Goal: Find contact information: Obtain details needed to contact an individual or organization

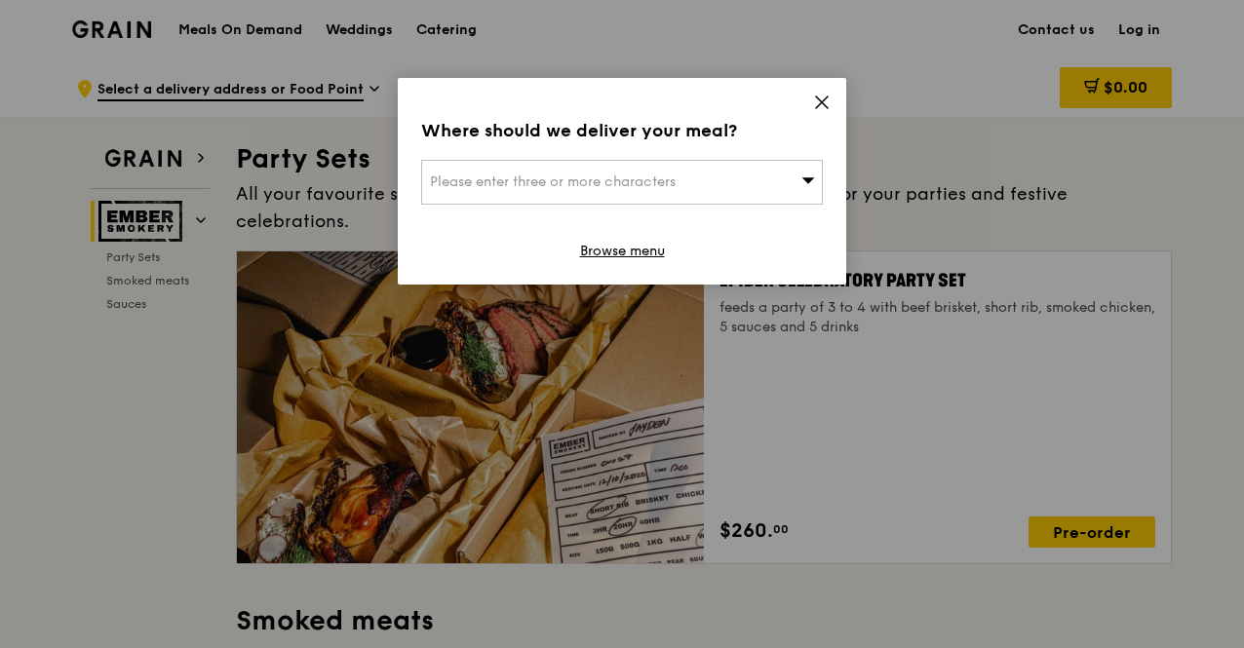
click at [799, 108] on div "Where should we deliver your meal? Please enter three or more characters Browse…" at bounding box center [622, 181] width 448 height 207
click at [809, 97] on div "Where should we deliver your meal? Please enter three or more characters Browse…" at bounding box center [622, 181] width 448 height 207
click at [823, 100] on icon at bounding box center [822, 103] width 12 height 12
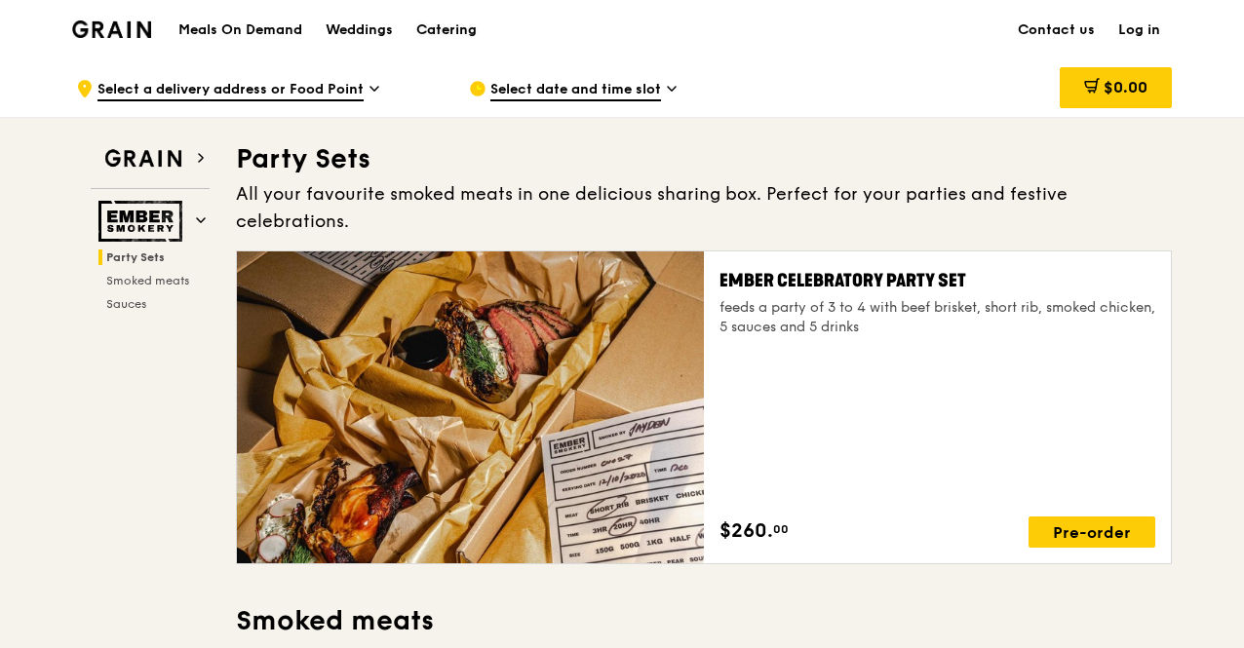
click at [443, 34] on div "Catering" at bounding box center [446, 30] width 60 height 58
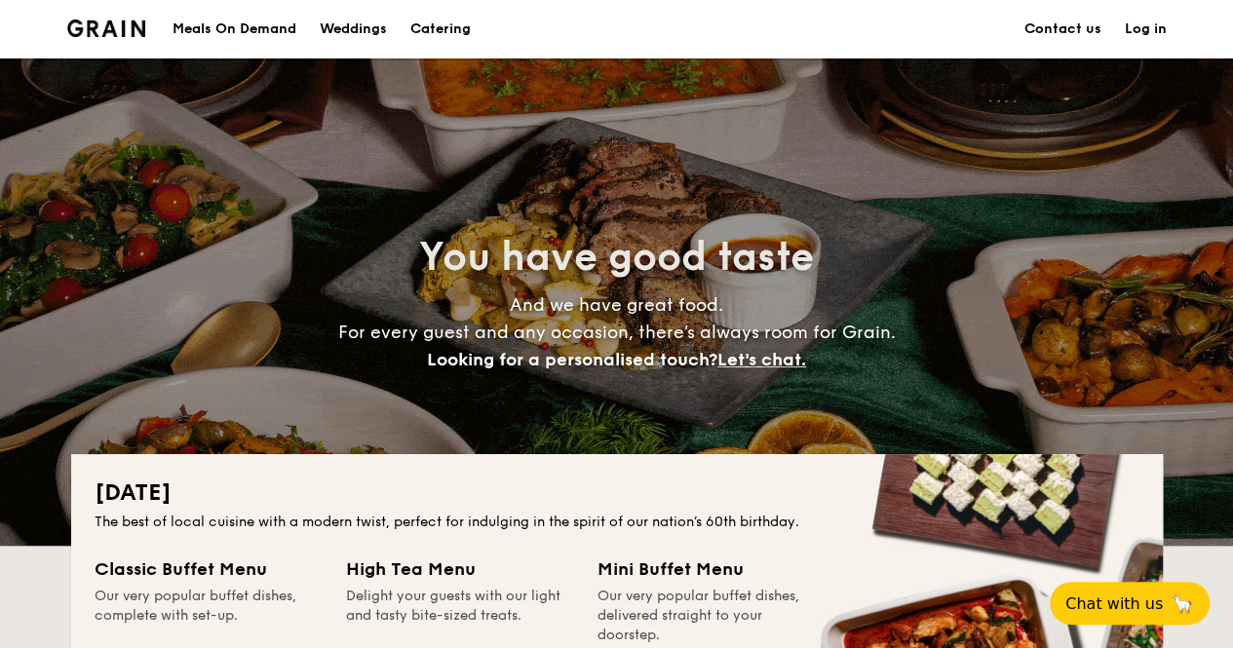
click at [1055, 26] on link "Contact us" at bounding box center [1062, 29] width 77 height 58
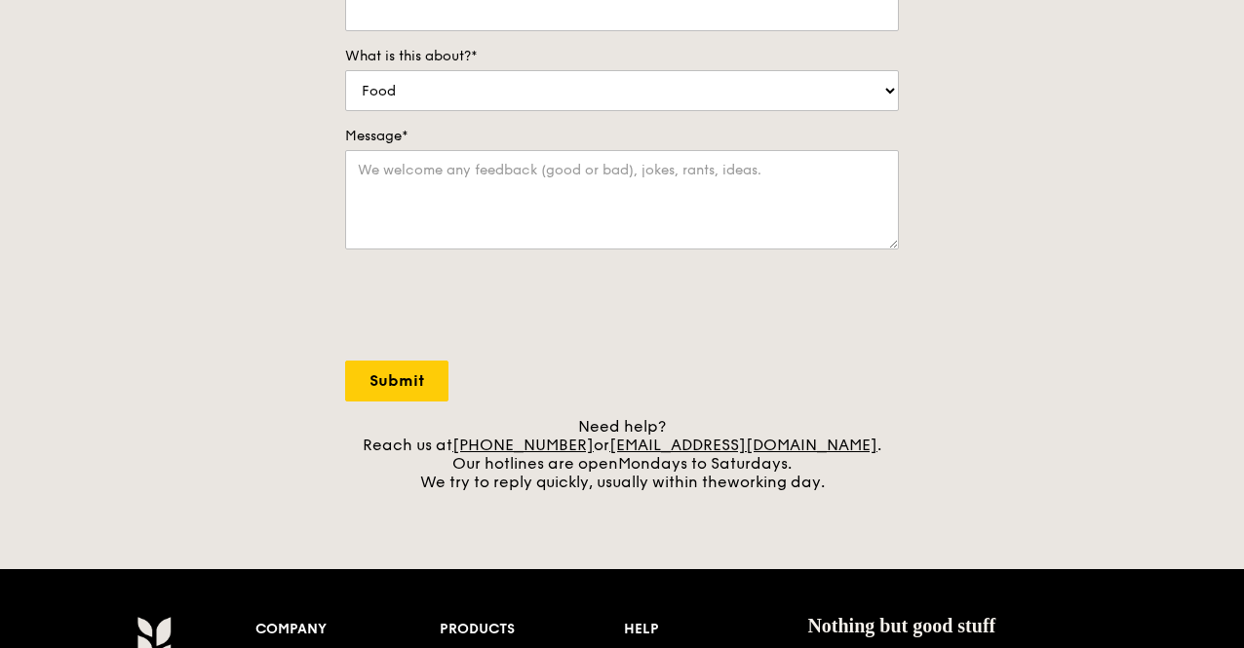
scroll to position [476, 0]
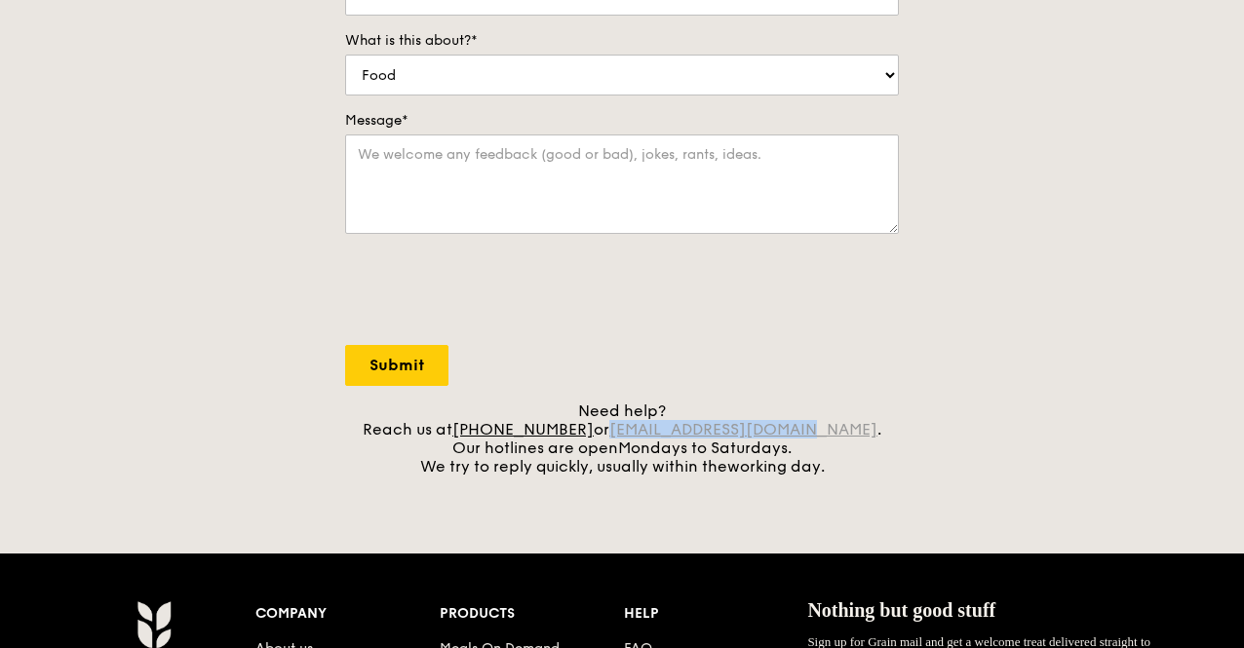
drag, startPoint x: 829, startPoint y: 430, endPoint x: 641, endPoint y: 434, distance: 187.2
click at [641, 434] on div "Need help? Reach us at [PHONE_NUMBER] or [EMAIL_ADDRESS][DOMAIN_NAME] . Our hot…" at bounding box center [622, 439] width 554 height 74
copy link "[EMAIL_ADDRESS][DOMAIN_NAME]"
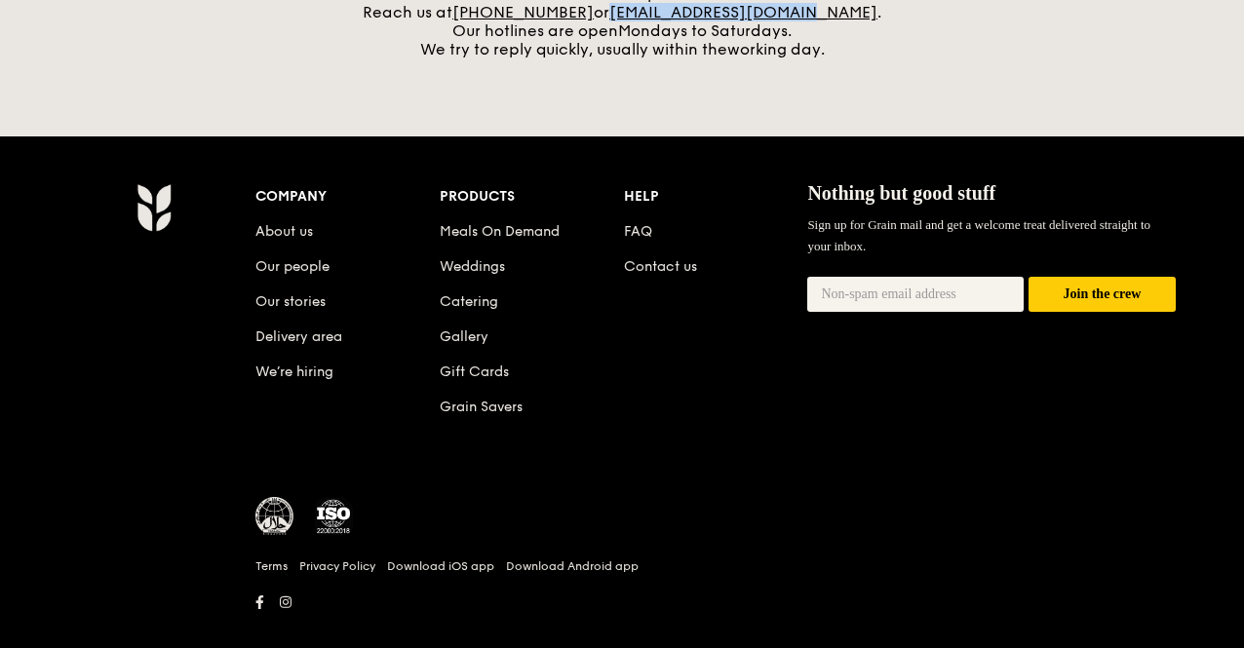
scroll to position [896, 0]
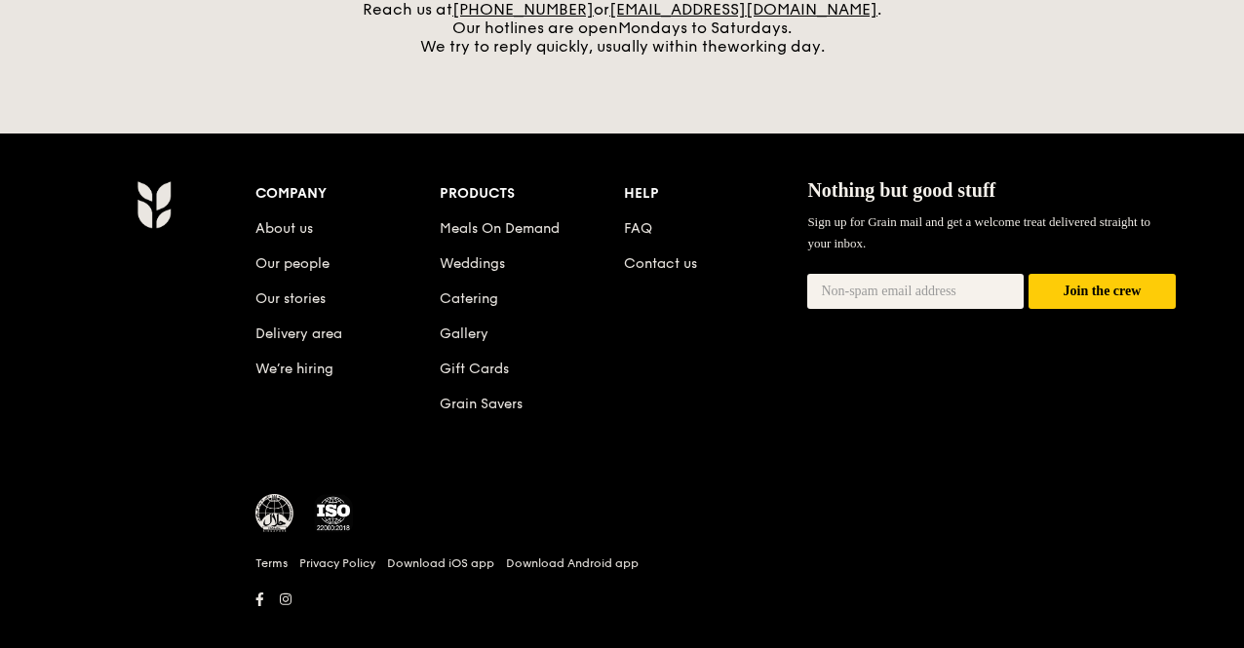
click at [274, 236] on li "About us" at bounding box center [347, 225] width 184 height 35
click at [286, 225] on link "About us" at bounding box center [284, 228] width 58 height 17
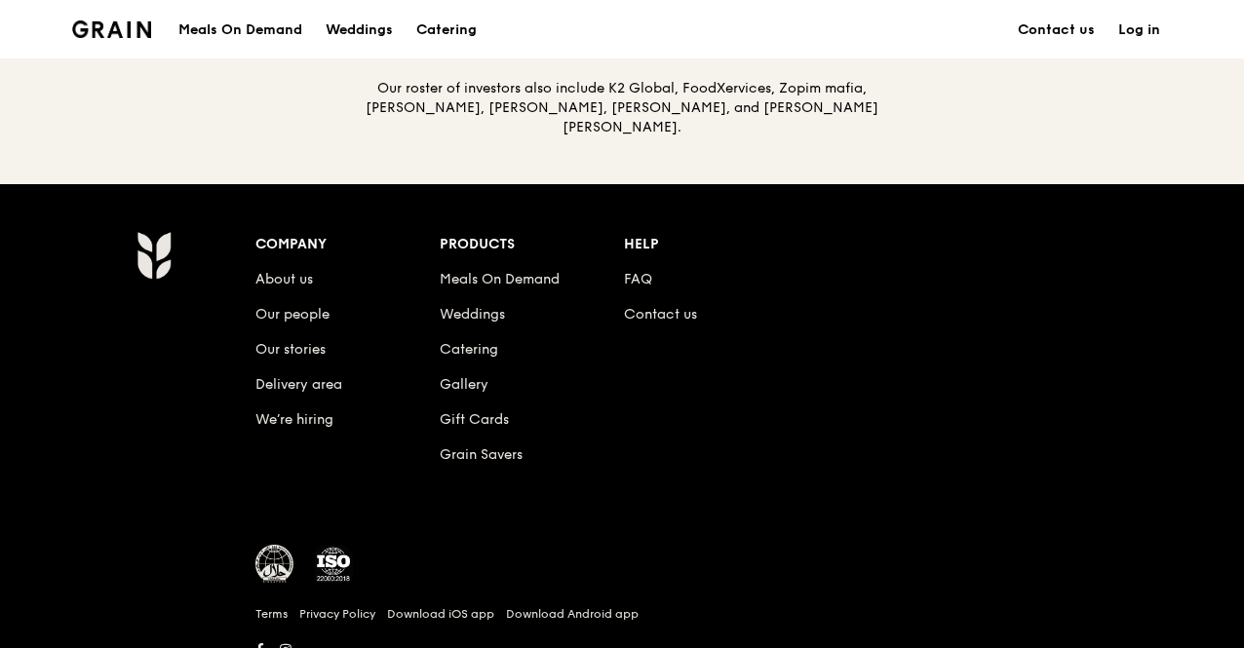
scroll to position [2220, 0]
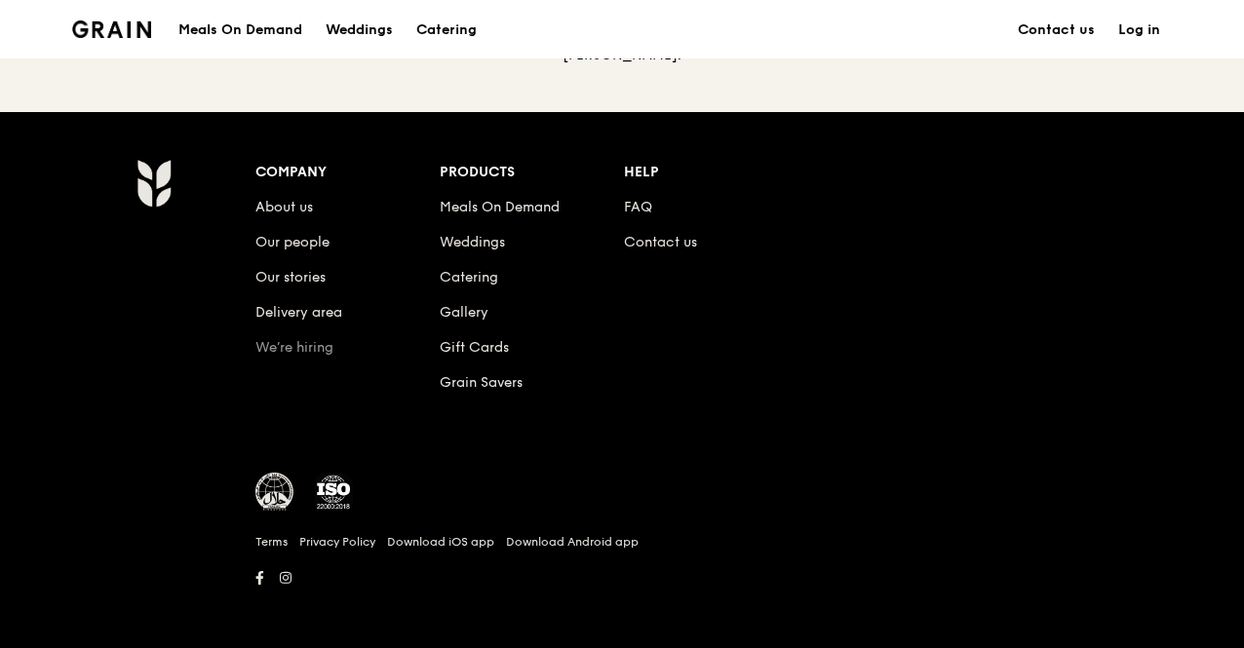
click at [283, 346] on link "We’re hiring" at bounding box center [294, 347] width 78 height 17
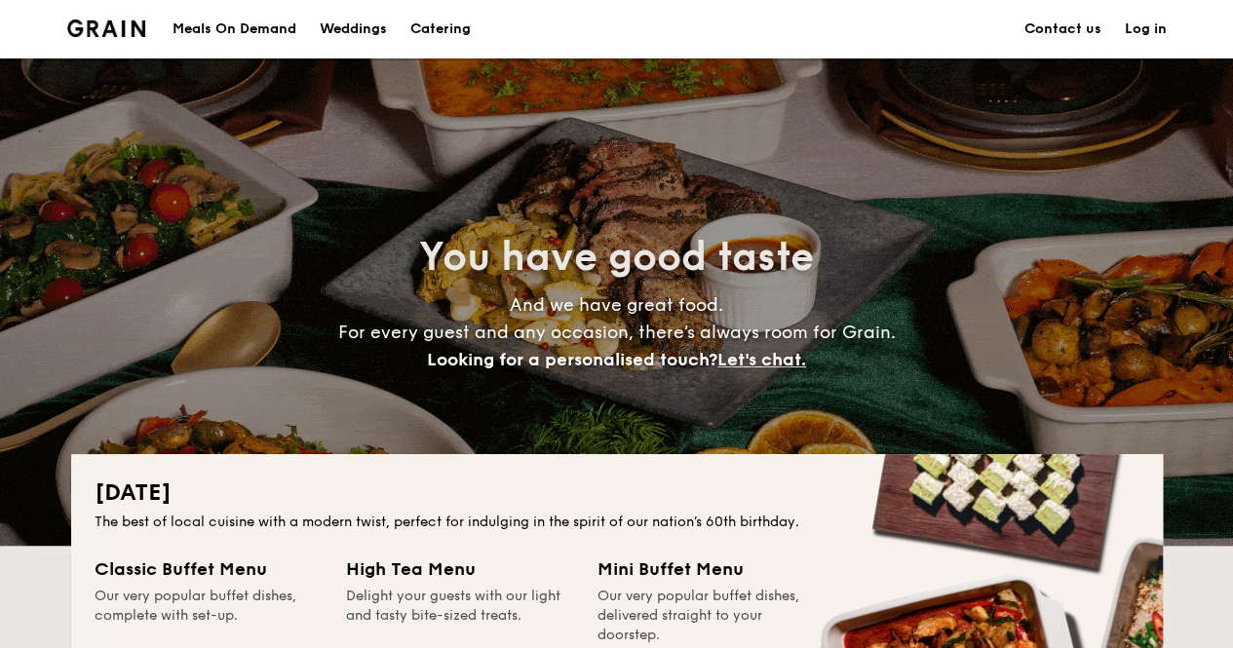
click at [1063, 32] on link "Contact us" at bounding box center [1062, 29] width 77 height 58
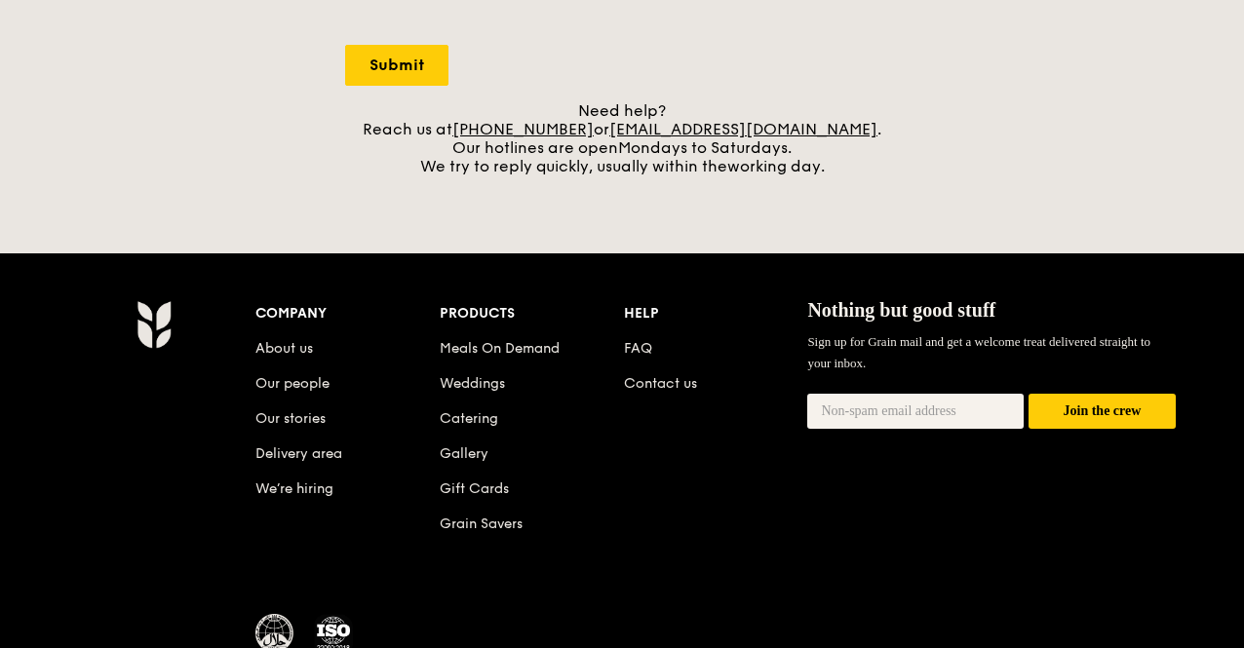
scroll to position [619, 0]
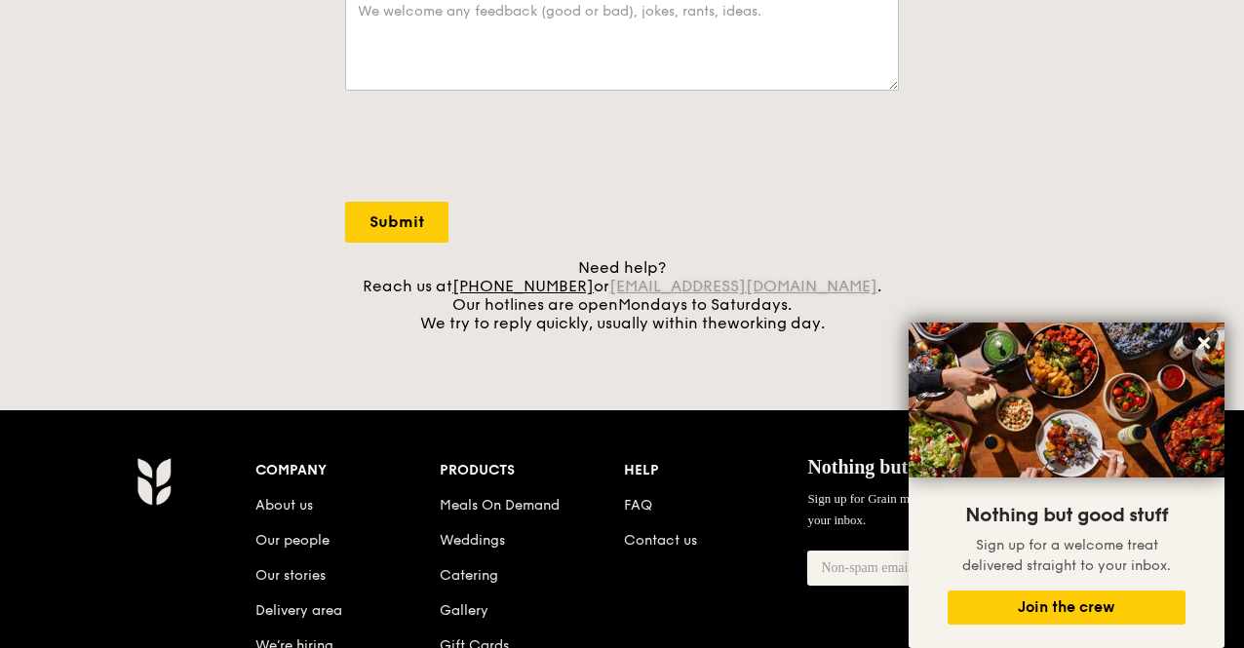
click at [641, 283] on link "[EMAIL_ADDRESS][DOMAIN_NAME]" at bounding box center [743, 286] width 268 height 19
drag, startPoint x: 639, startPoint y: 283, endPoint x: 826, endPoint y: 284, distance: 186.2
click at [826, 284] on div "Need help? Reach us at [PHONE_NUMBER] or [EMAIL_ADDRESS][DOMAIN_NAME] . Our hot…" at bounding box center [622, 295] width 554 height 74
copy link "[EMAIL_ADDRESS][DOMAIN_NAME]"
